Goal: Task Accomplishment & Management: Manage account settings

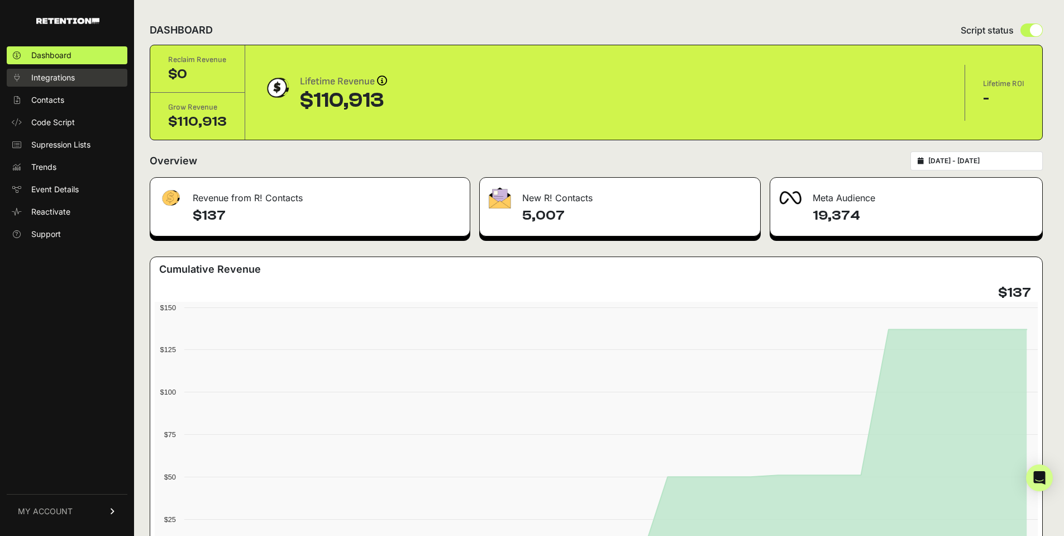
click at [37, 78] on span "Integrations" at bounding box center [53, 77] width 44 height 11
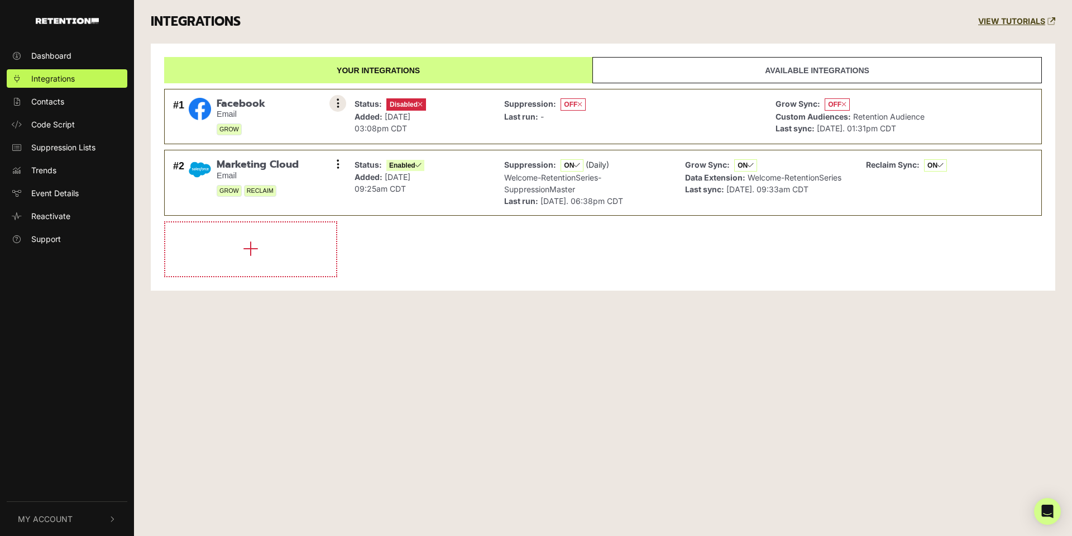
click at [336, 104] on button at bounding box center [337, 103] width 17 height 17
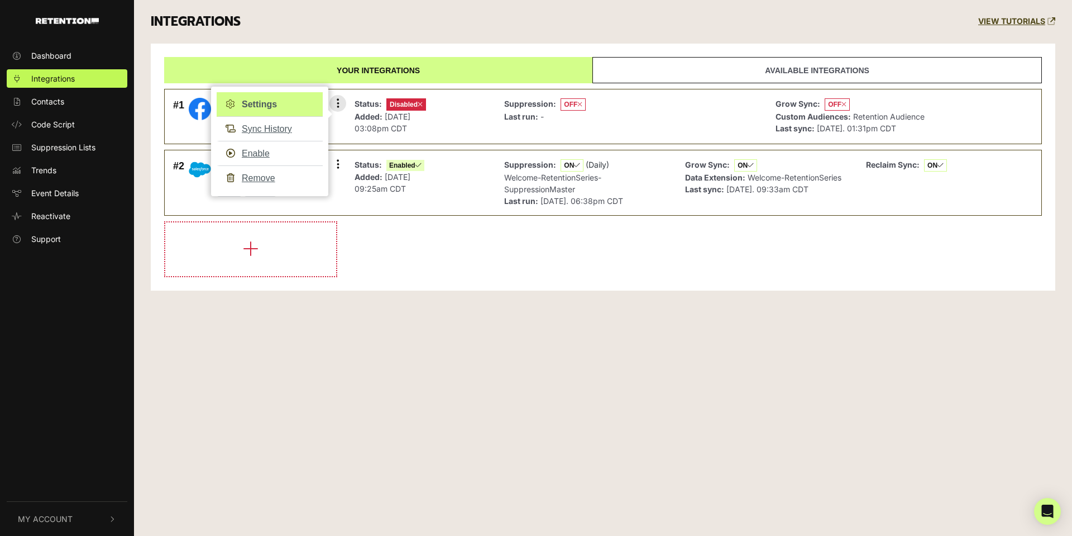
click at [260, 104] on link "Settings" at bounding box center [270, 104] width 106 height 25
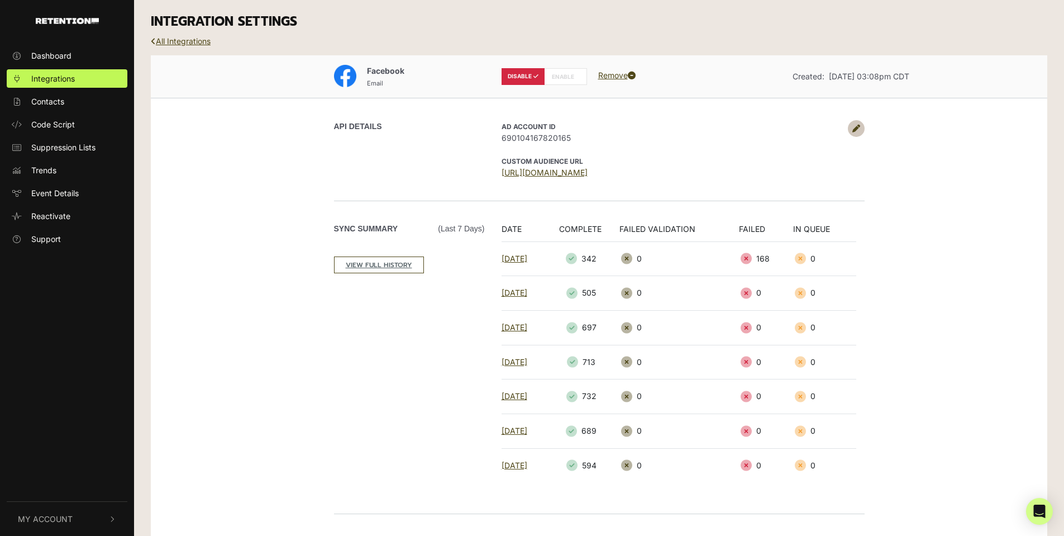
click at [857, 130] on icon at bounding box center [856, 129] width 8 height 8
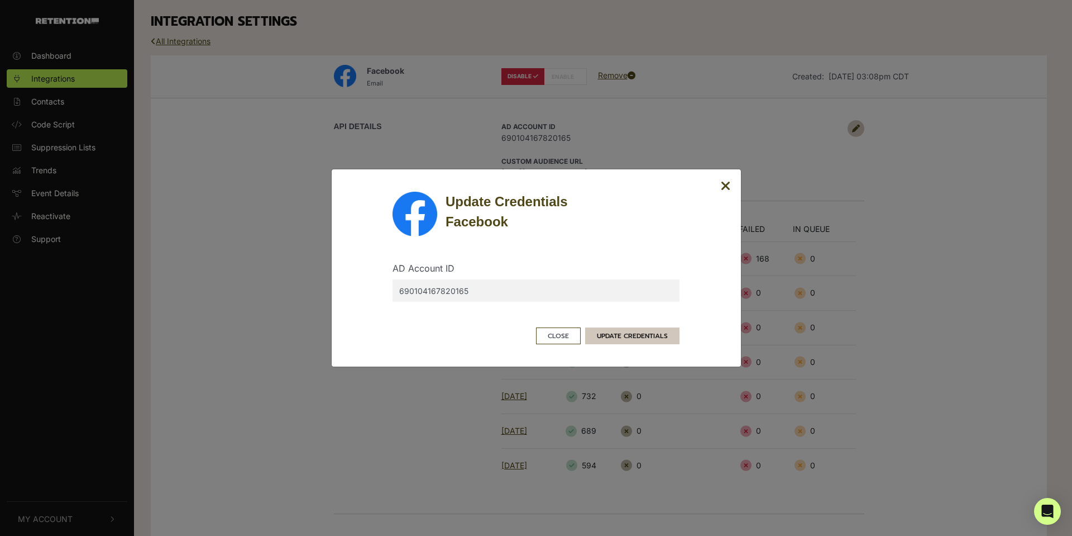
click at [642, 334] on button "UPDATE CREDENTIALS" at bounding box center [632, 335] width 94 height 17
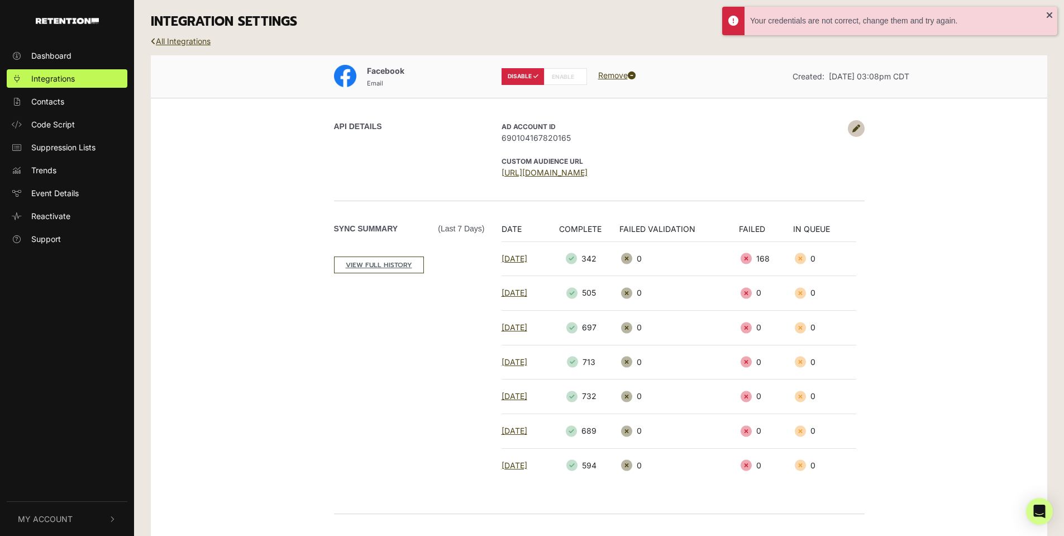
click at [563, 77] on label "ENABLE" at bounding box center [565, 76] width 43 height 17
radio input "false"
radio input "true"
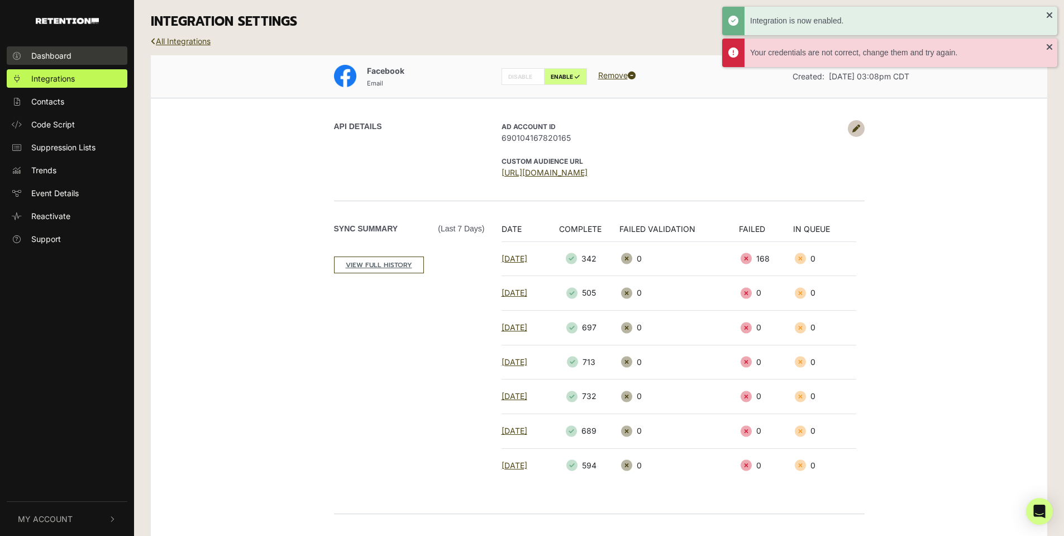
click at [56, 52] on span "Dashboard" at bounding box center [51, 56] width 40 height 12
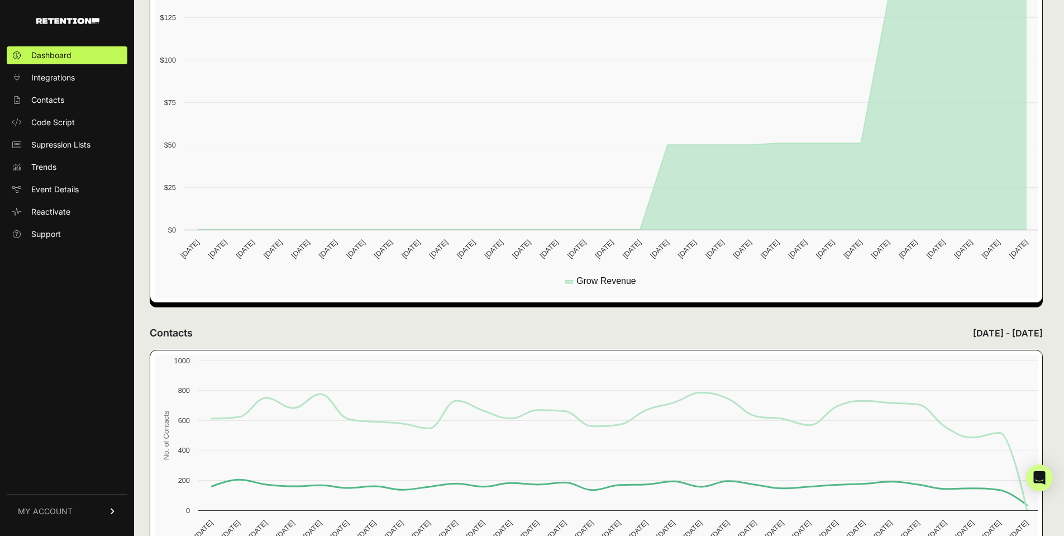
scroll to position [335, 0]
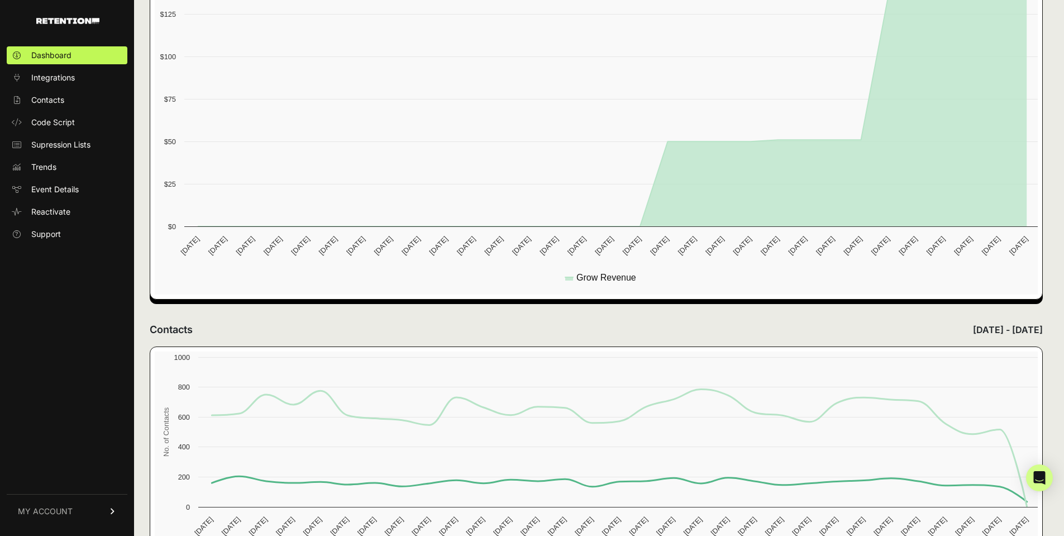
click at [66, 510] on span "MY ACCOUNT" at bounding box center [45, 510] width 55 height 11
click at [54, 519] on span "Sign Out" at bounding box center [47, 518] width 32 height 11
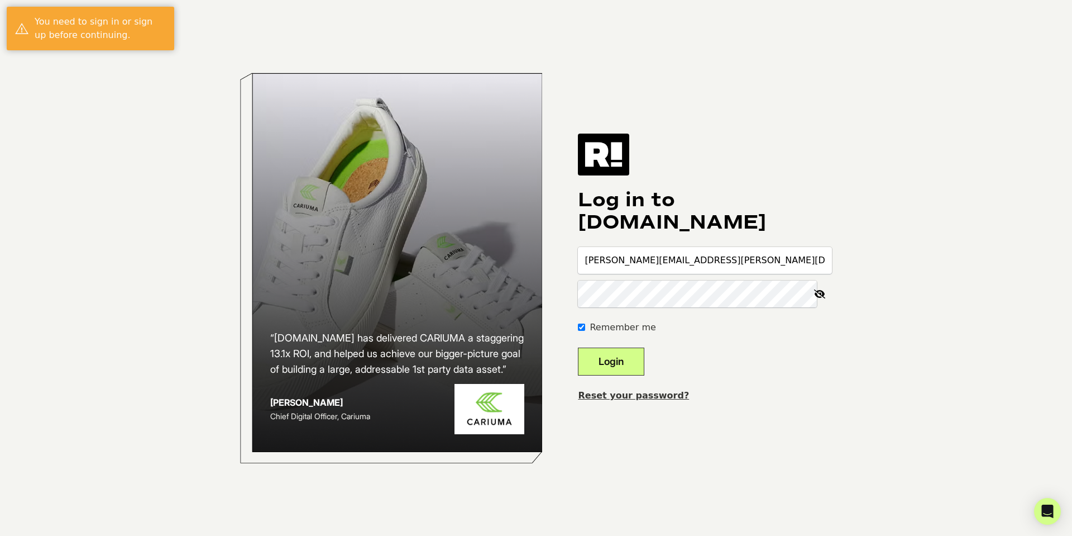
click at [700, 258] on input "jen.partin@hickoryfarms.com" at bounding box center [705, 260] width 254 height 27
type input "jen7803@gmail.com"
click at [632, 363] on button "Login" at bounding box center [611, 361] width 66 height 28
